Goal: Find specific page/section: Find specific page/section

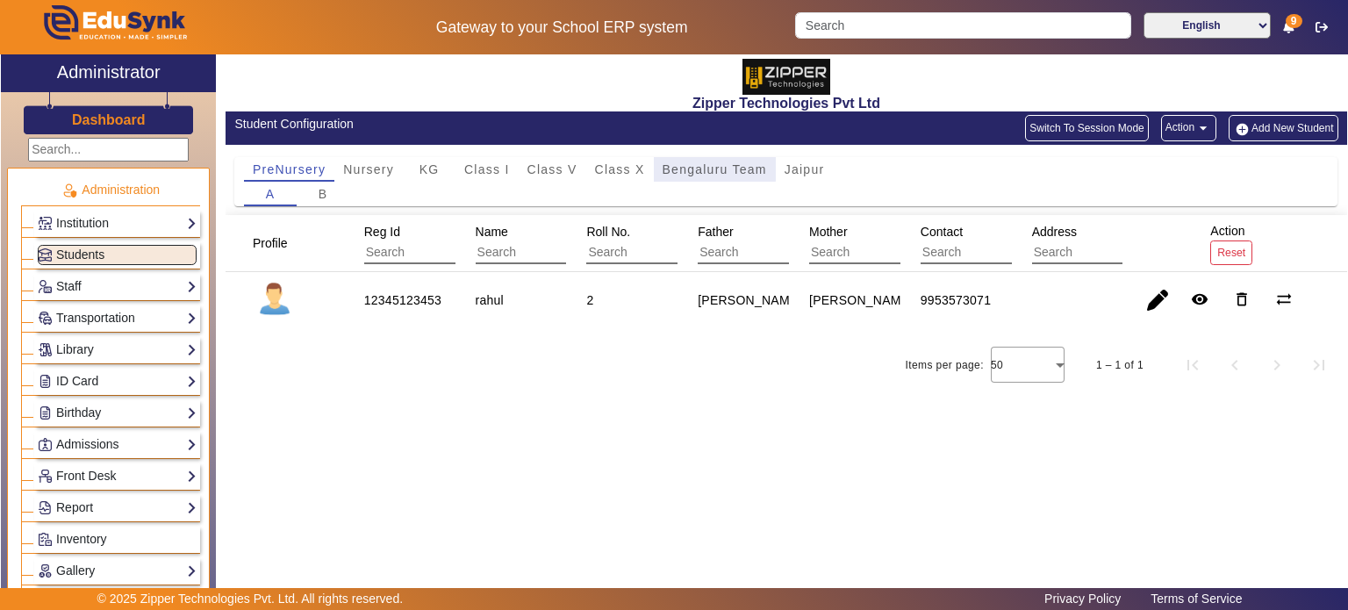
click at [676, 157] on span "Bengaluru Team" at bounding box center [715, 169] width 104 height 25
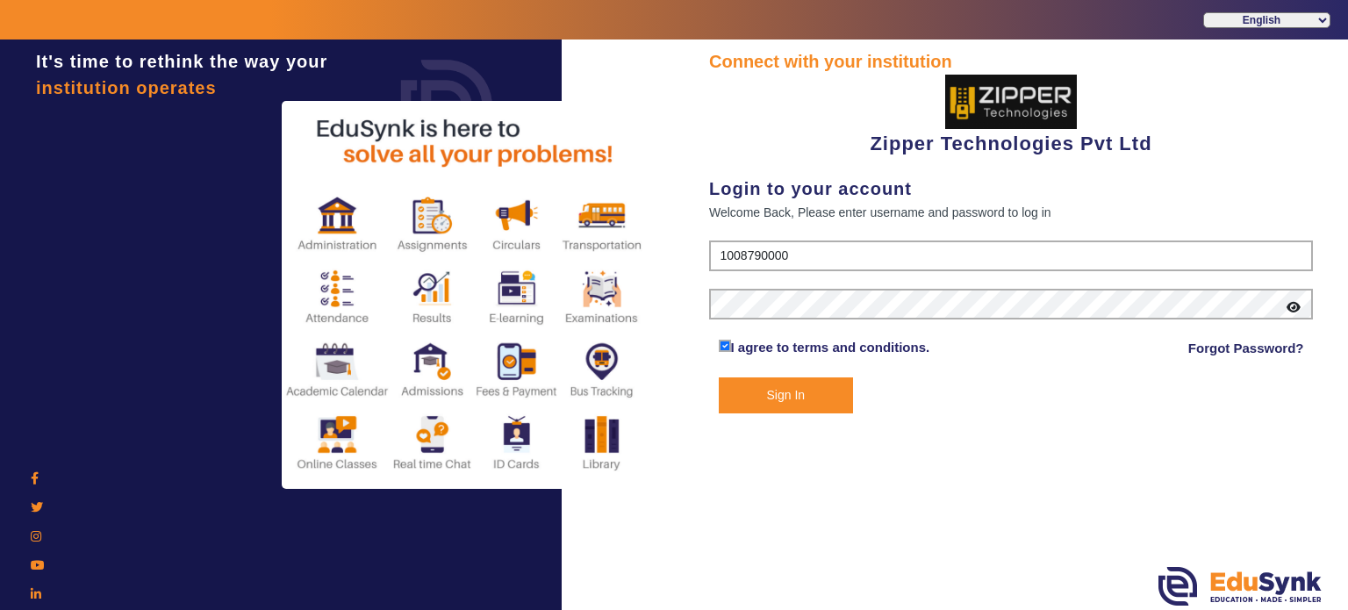
click at [793, 400] on button "Sign In" at bounding box center [786, 395] width 135 height 36
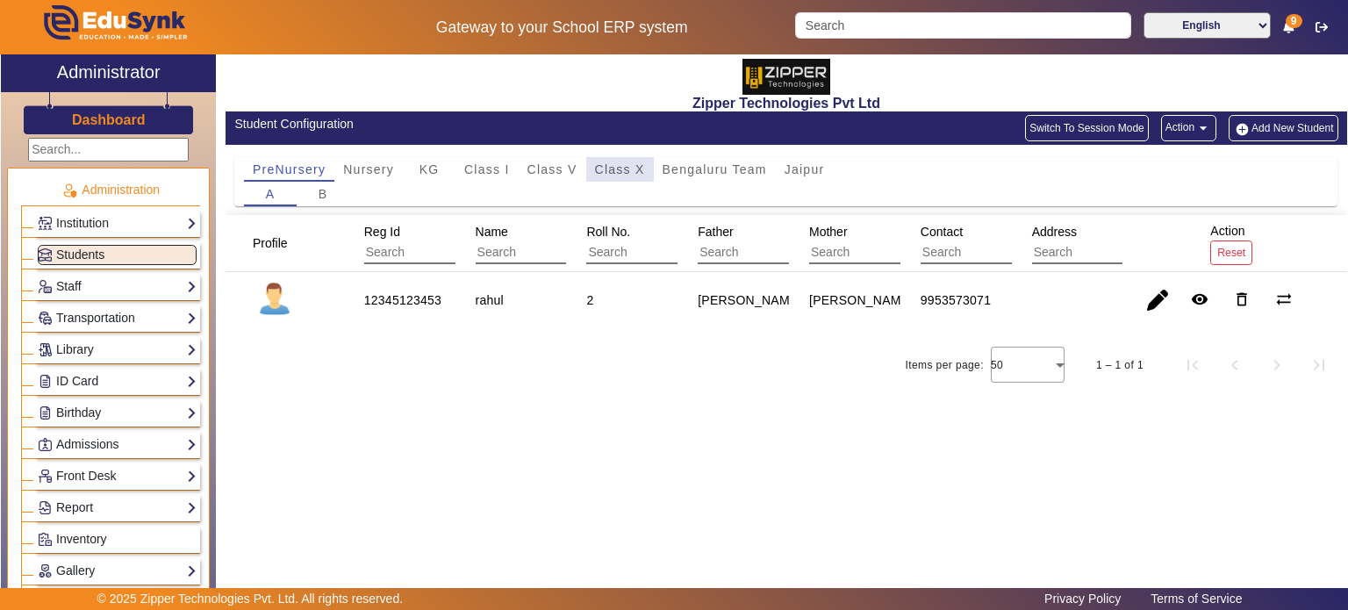
click at [633, 176] on span "Class X" at bounding box center [620, 169] width 50 height 25
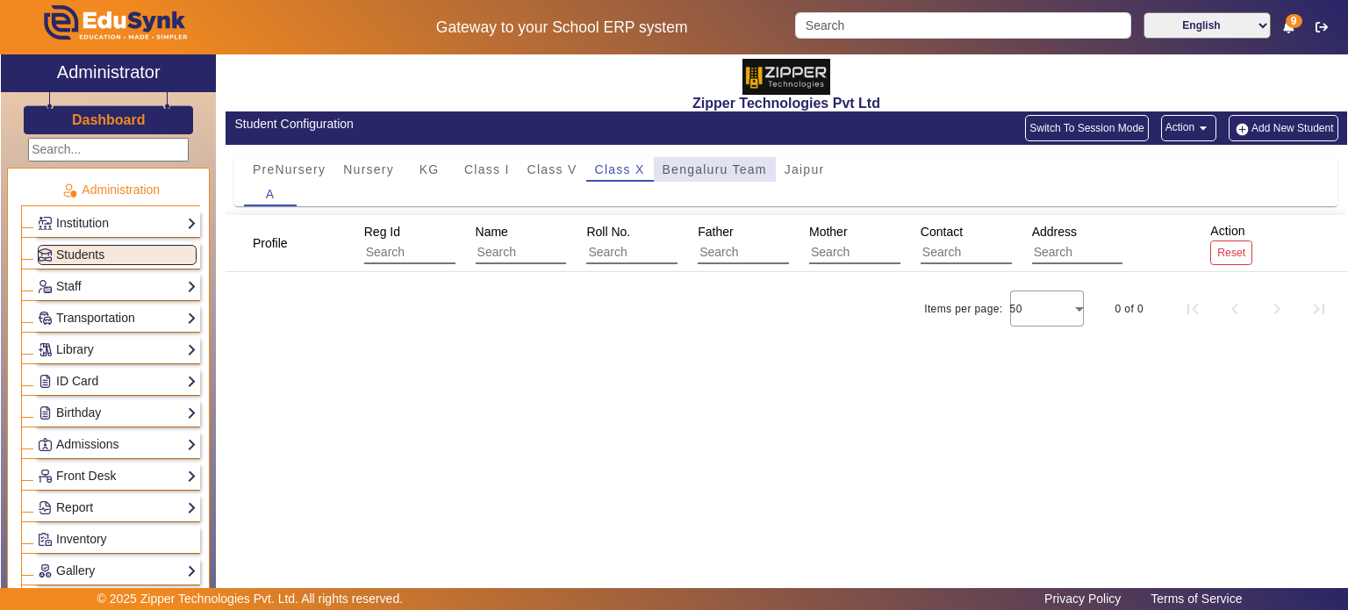
click at [706, 175] on span "Bengaluru Team" at bounding box center [715, 169] width 104 height 12
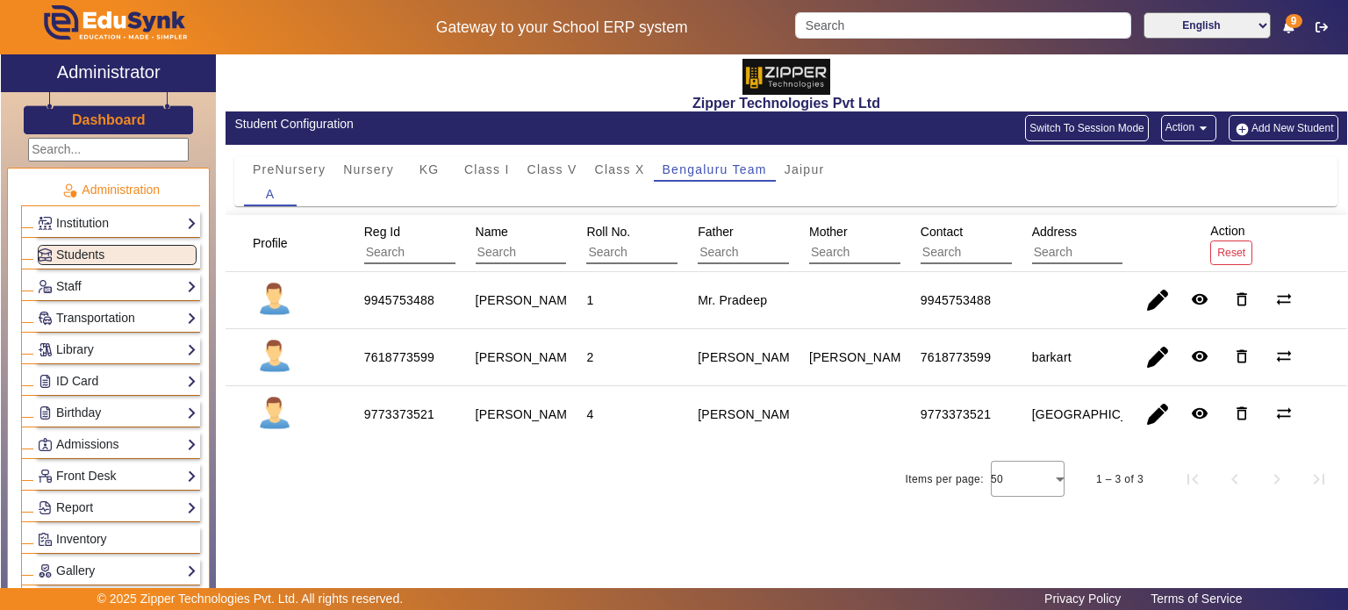
click at [506, 262] on input "text" at bounding box center [554, 252] width 157 height 23
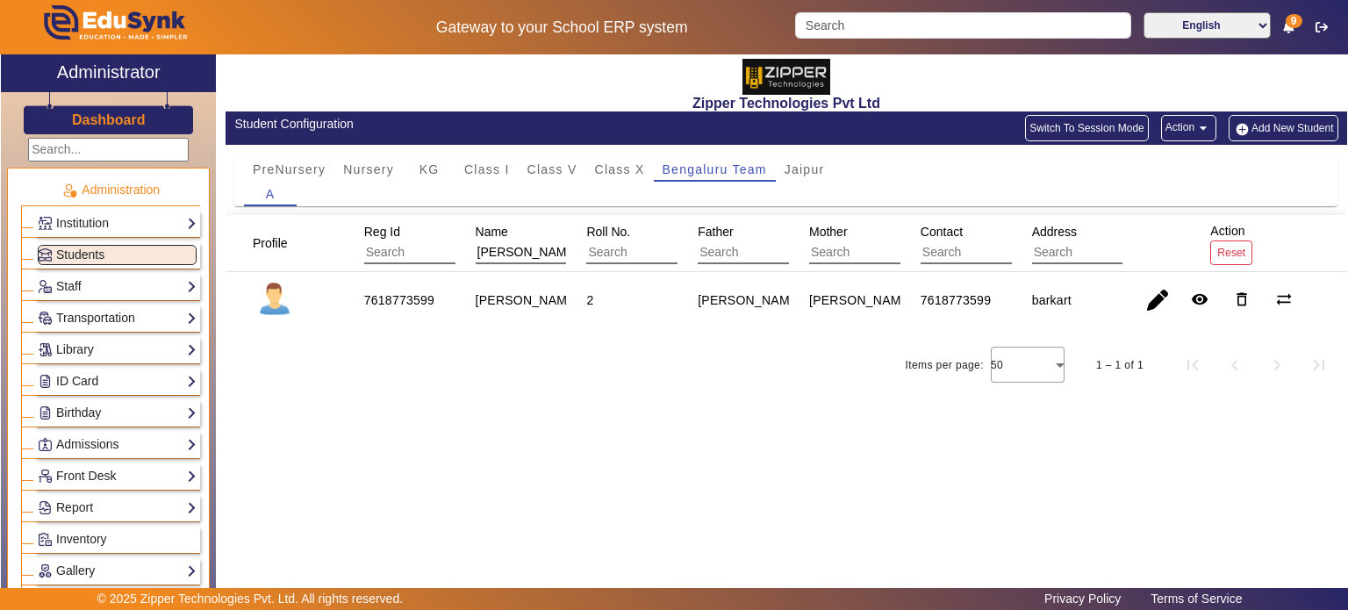
type input "pratik solankis"
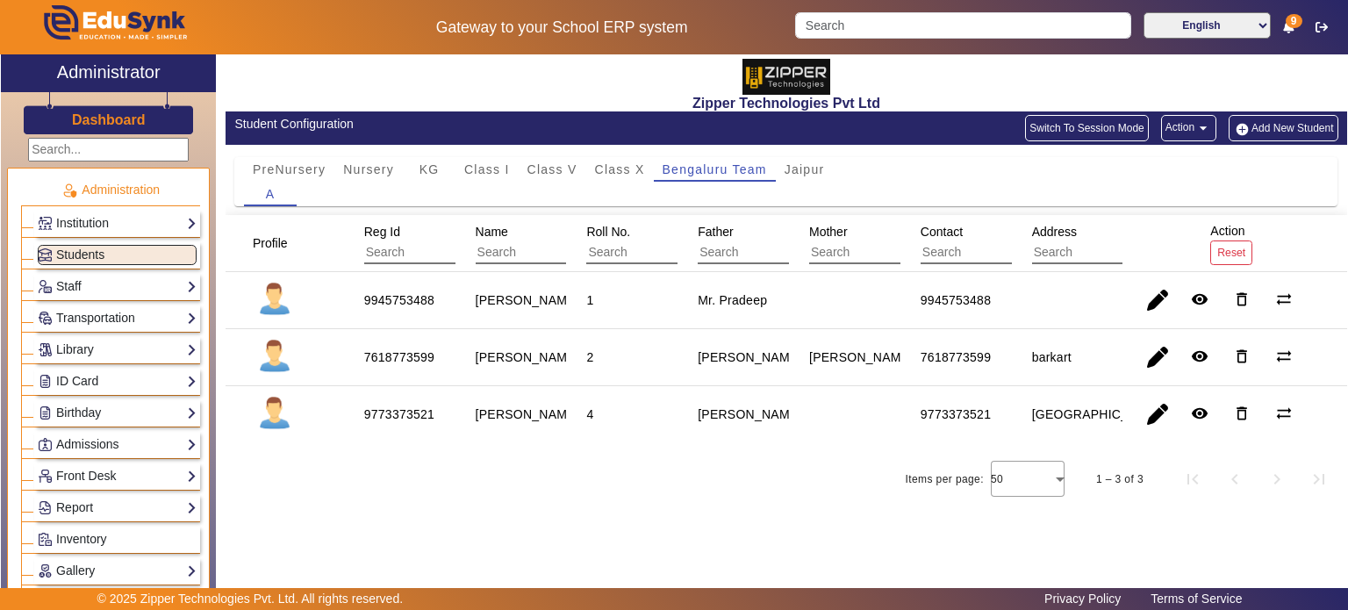
click at [438, 251] on input "text" at bounding box center [442, 252] width 157 height 23
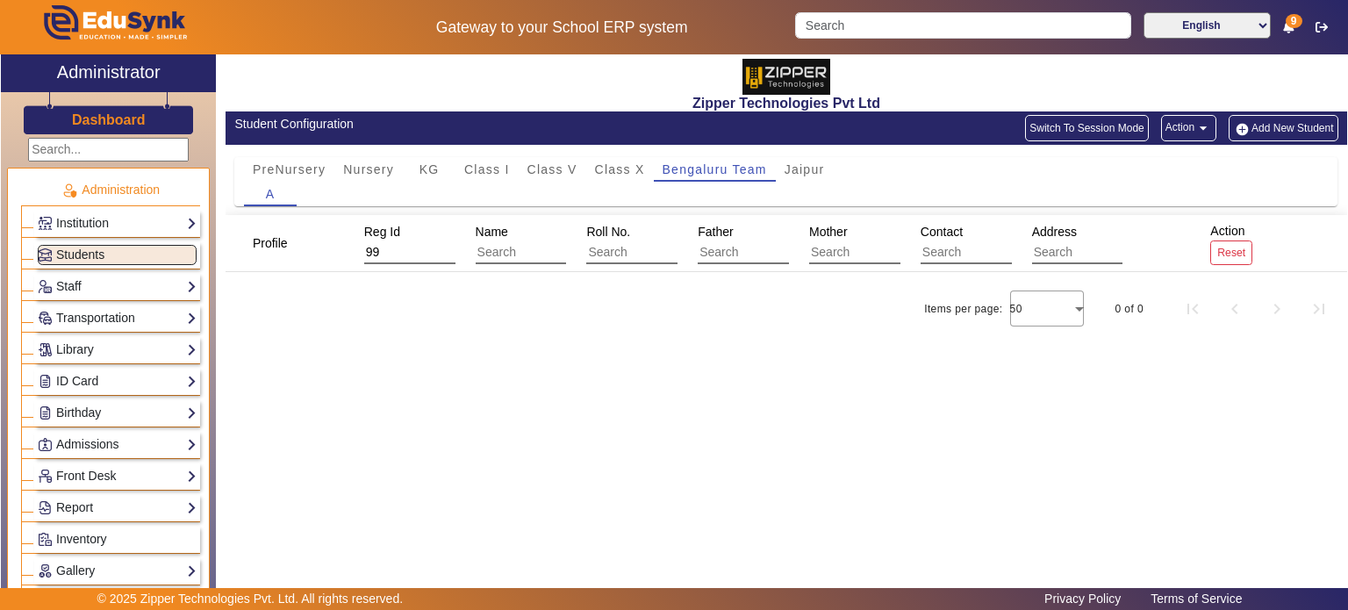
type input "9"
